Goal: Check status

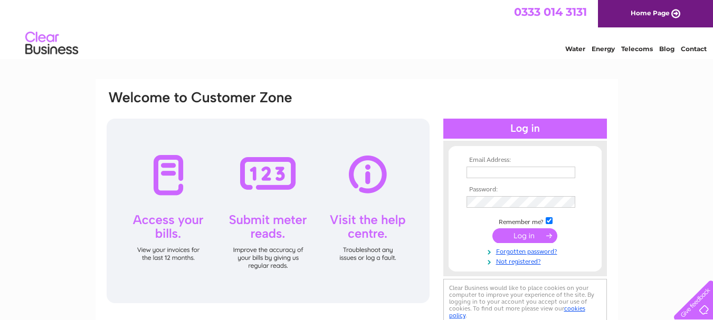
type input "trendytimberltd@gmail.com"
click at [519, 235] on input "submit" at bounding box center [524, 235] width 65 height 15
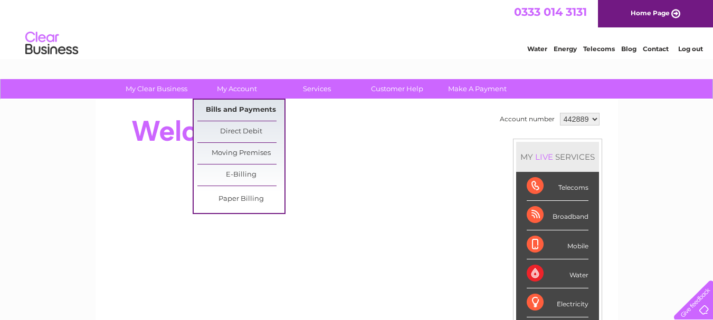
click at [238, 108] on link "Bills and Payments" at bounding box center [240, 110] width 87 height 21
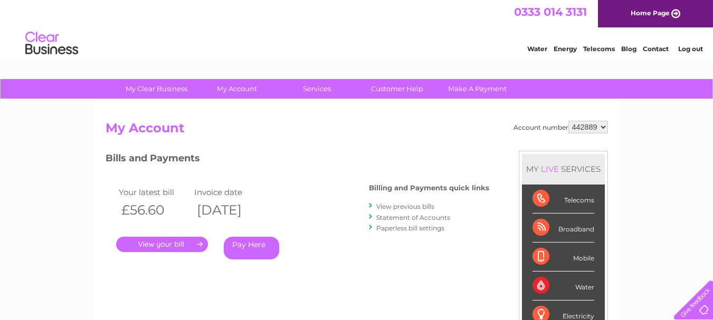
click at [408, 218] on link "Statement of Accounts" at bounding box center [413, 218] width 74 height 8
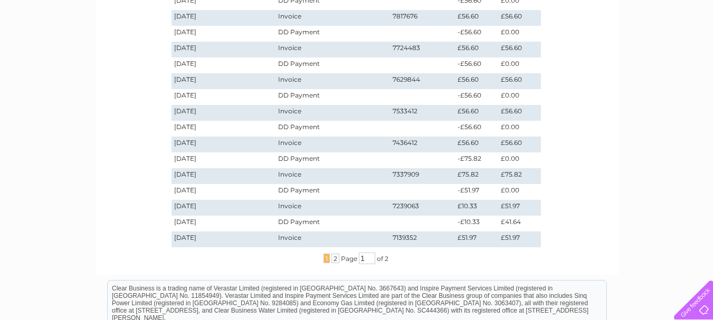
scroll to position [264, 0]
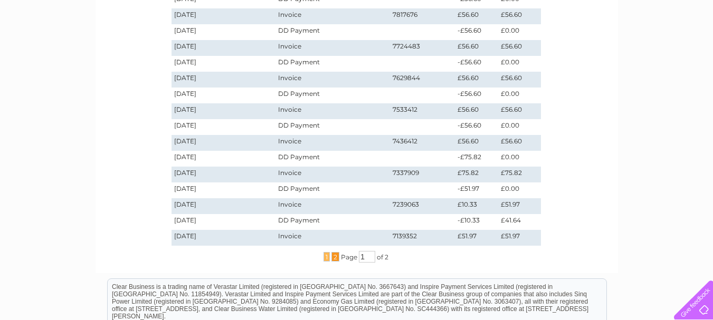
click at [334, 259] on span "2" at bounding box center [335, 256] width 8 height 9
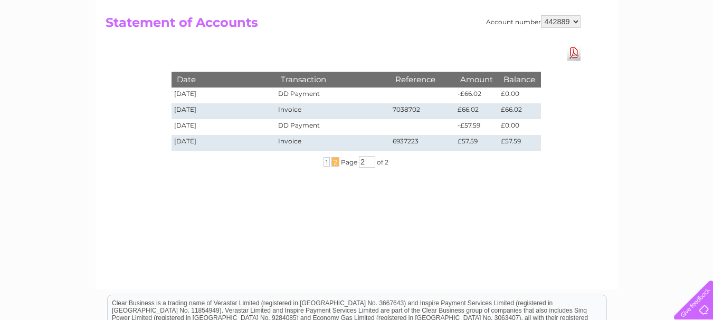
scroll to position [105, 0]
click at [327, 161] on span "1" at bounding box center [326, 162] width 6 height 9
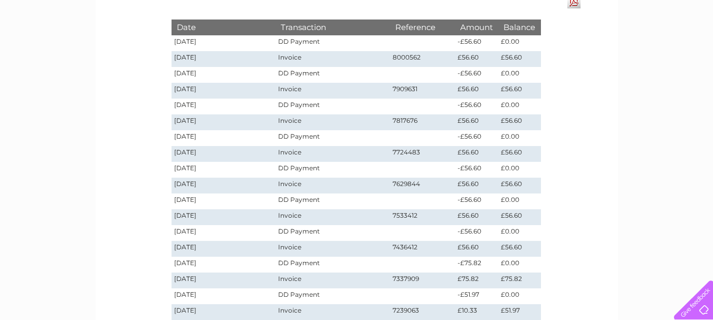
scroll to position [0, 0]
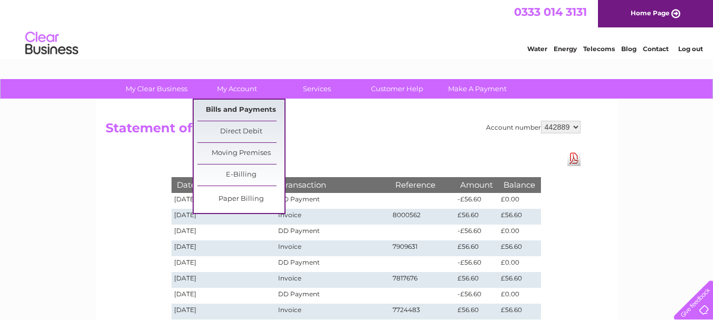
click at [244, 109] on link "Bills and Payments" at bounding box center [240, 110] width 87 height 21
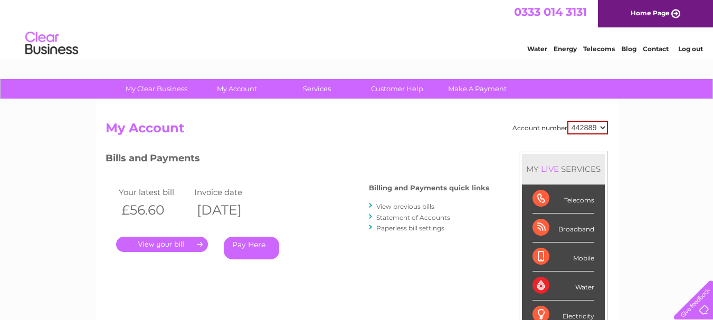
click at [415, 205] on link "View previous bills" at bounding box center [405, 207] width 58 height 8
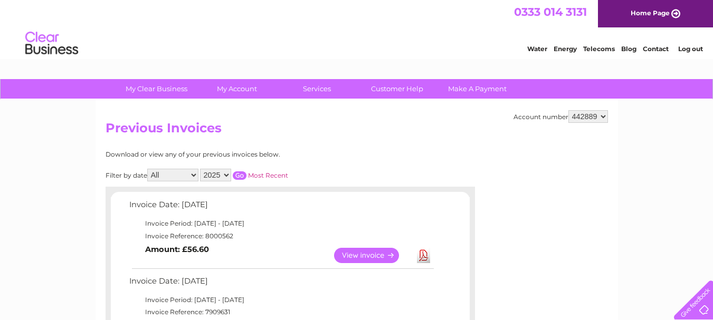
click at [682, 48] on link "Log out" at bounding box center [690, 49] width 25 height 8
